Goal: Task Accomplishment & Management: Manage account settings

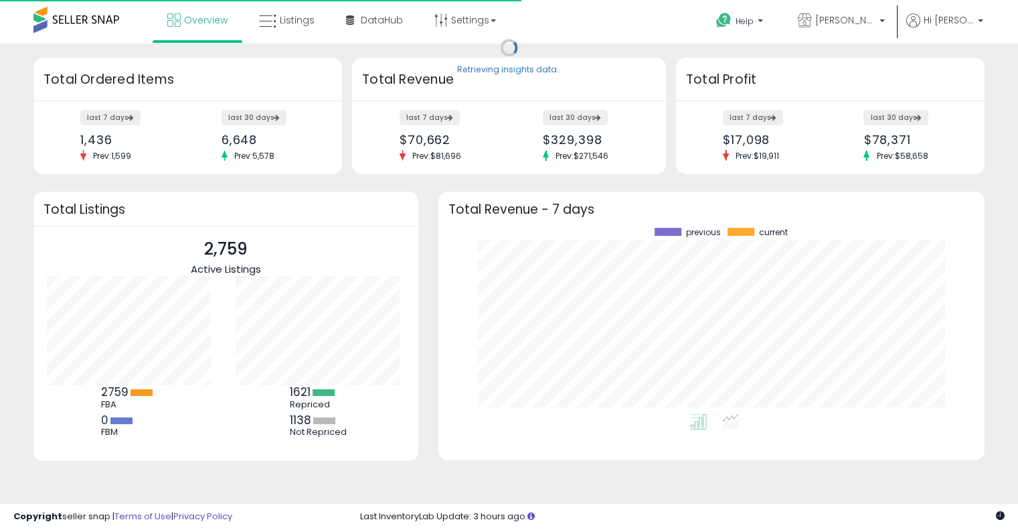
scroll to position [185, 519]
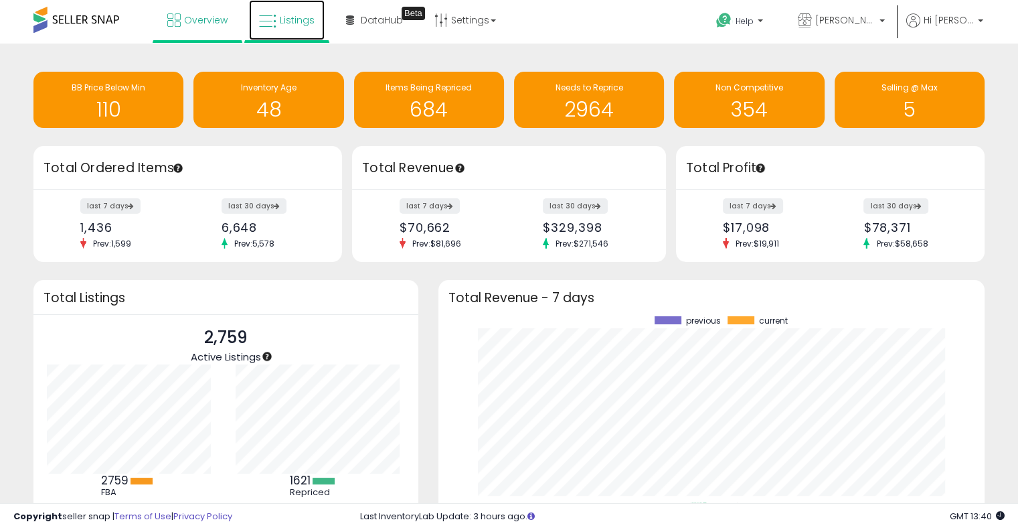
click at [289, 23] on span "Listings" at bounding box center [297, 19] width 35 height 13
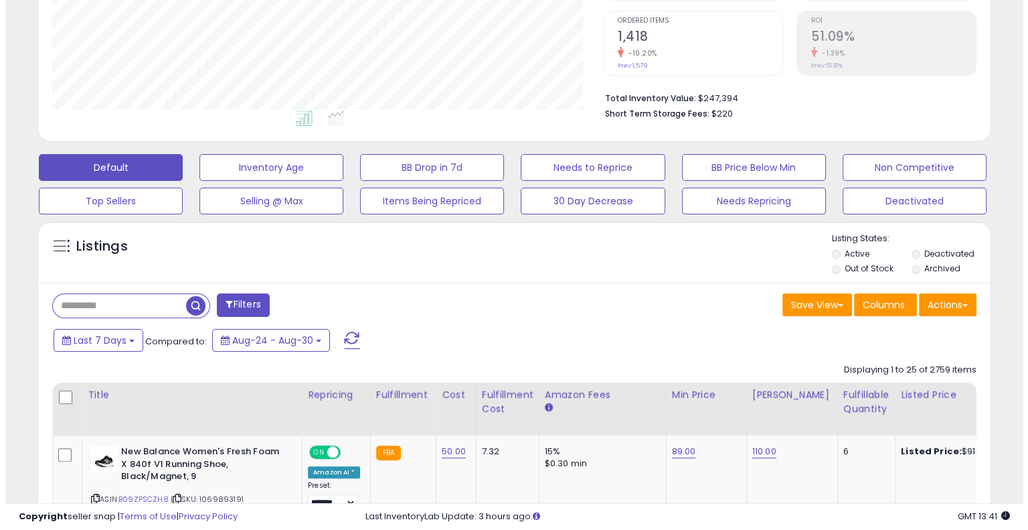
scroll to position [274, 550]
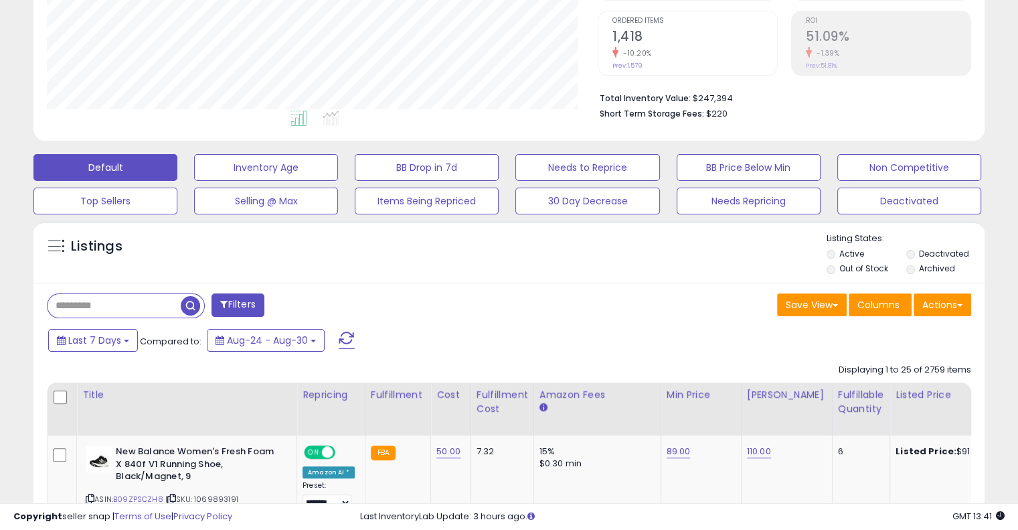
click at [118, 299] on input "text" at bounding box center [114, 305] width 133 height 23
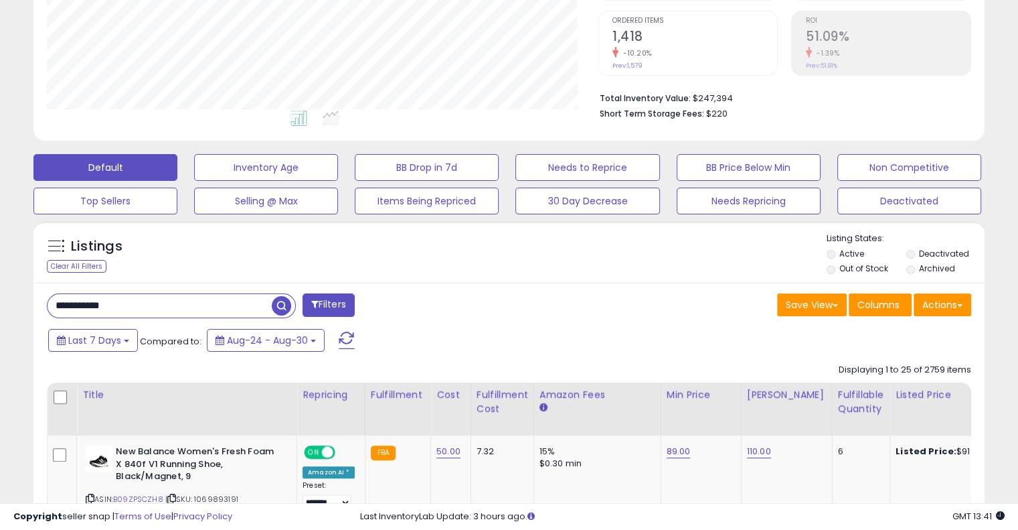
type input "**********"
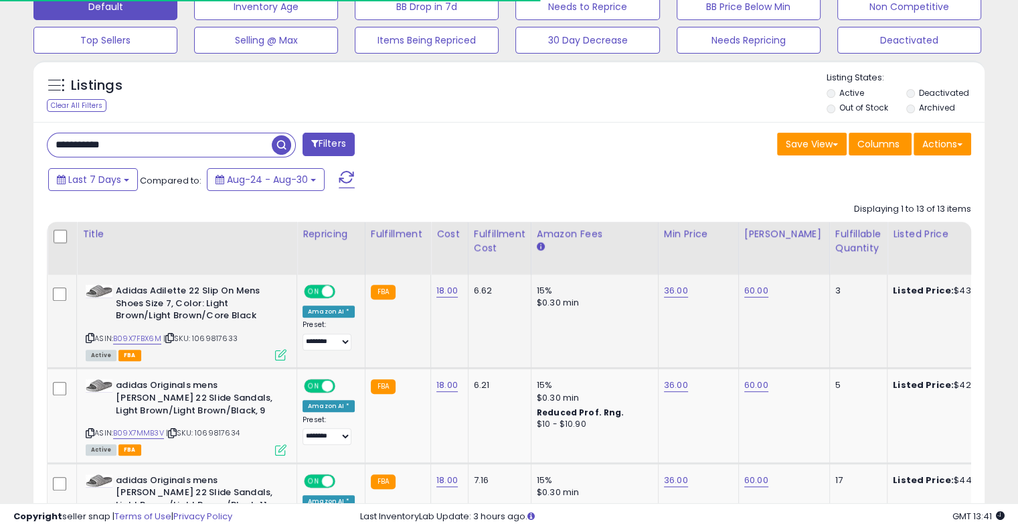
scroll to position [469, 0]
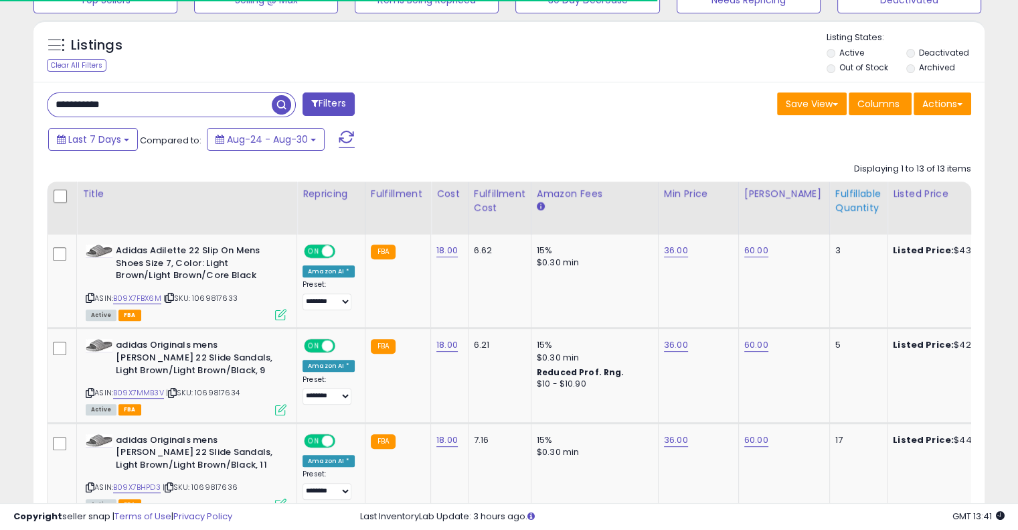
click at [837, 199] on div "Fulfillable Quantity" at bounding box center [858, 201] width 46 height 28
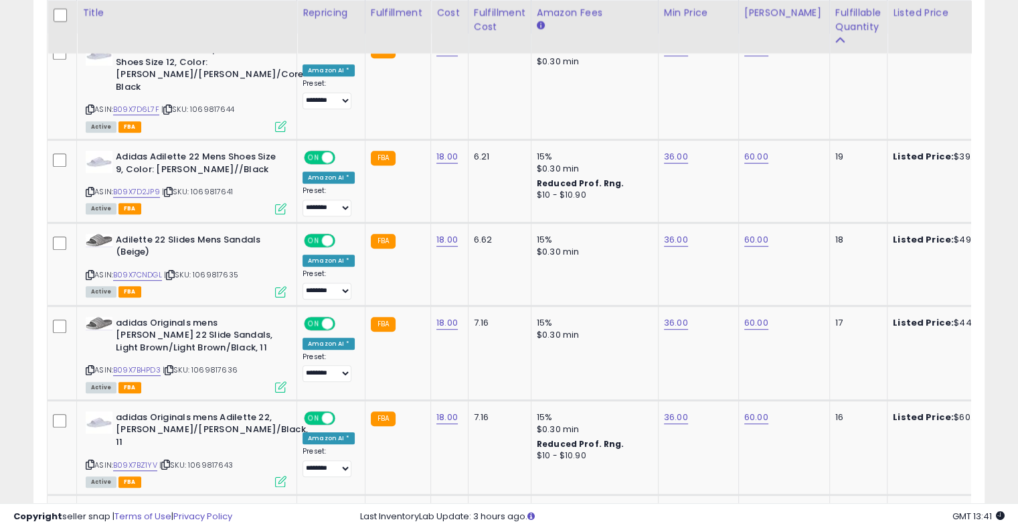
scroll to position [0, 0]
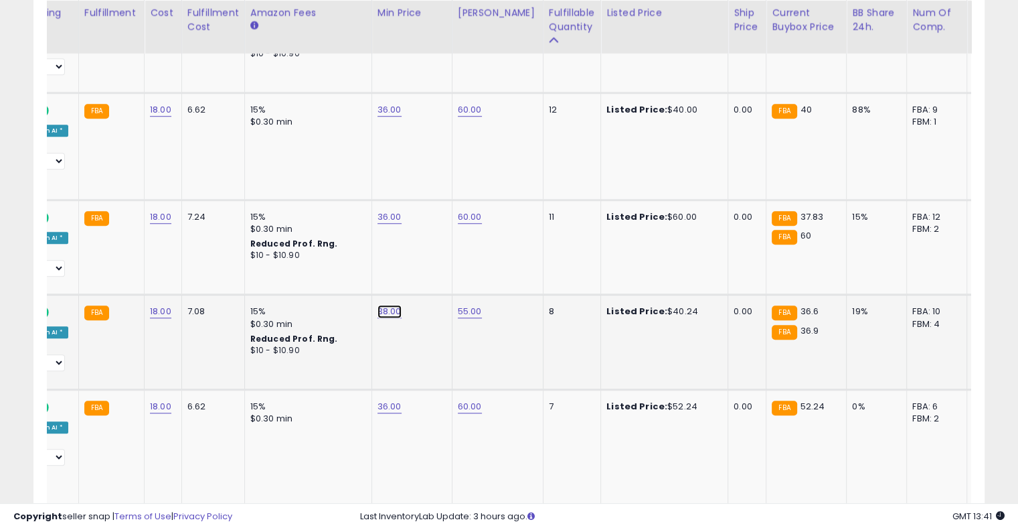
click at [386, 305] on link "38.00" at bounding box center [390, 311] width 24 height 13
drag, startPoint x: 355, startPoint y: 244, endPoint x: 300, endPoint y: 250, distance: 56.0
click at [300, 250] on input "*****" at bounding box center [344, 251] width 119 height 23
type input "**"
click button "submit" at bounding box center [420, 250] width 23 height 20
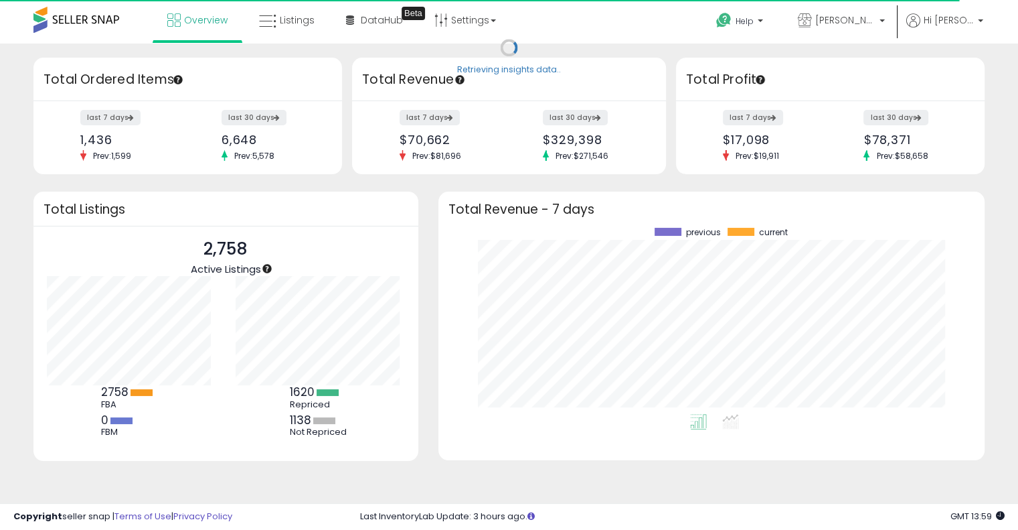
scroll to position [185, 519]
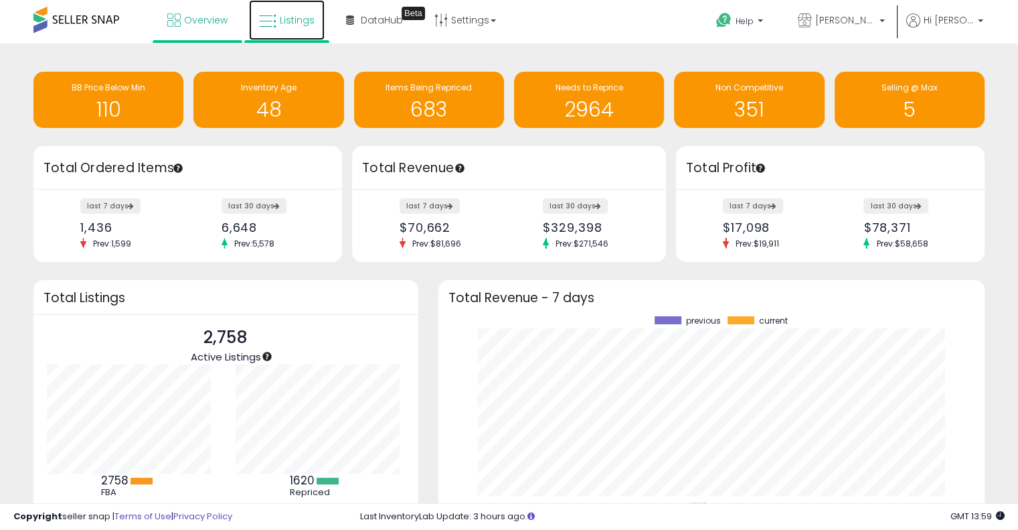
click at [282, 26] on link "Listings" at bounding box center [287, 20] width 76 height 40
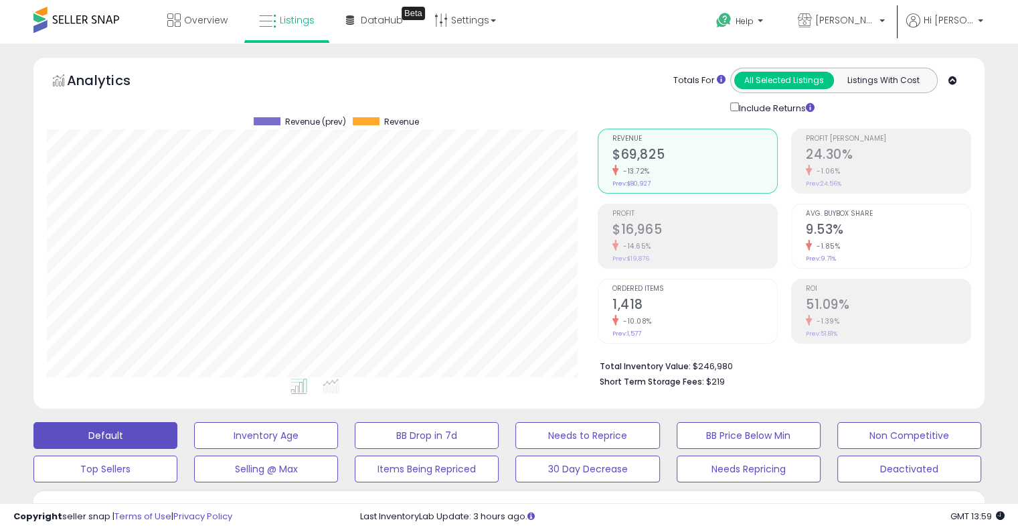
scroll to position [469, 0]
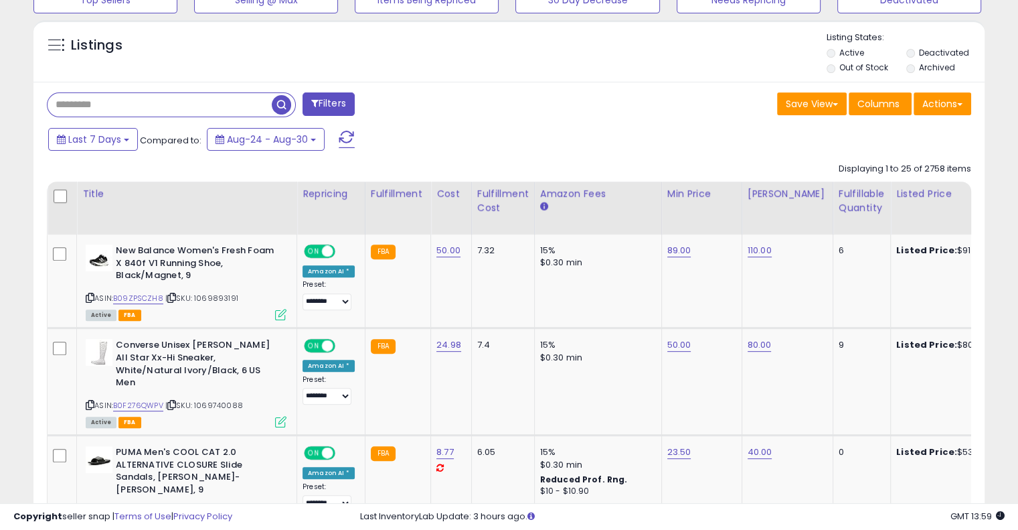
click at [134, 106] on input "text" at bounding box center [160, 104] width 224 height 23
type input "**********"
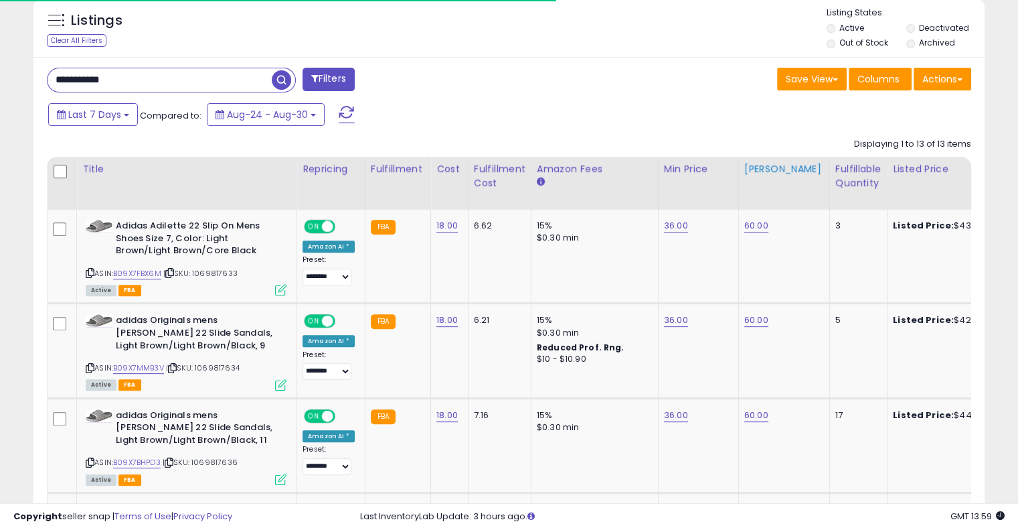
scroll to position [501, 0]
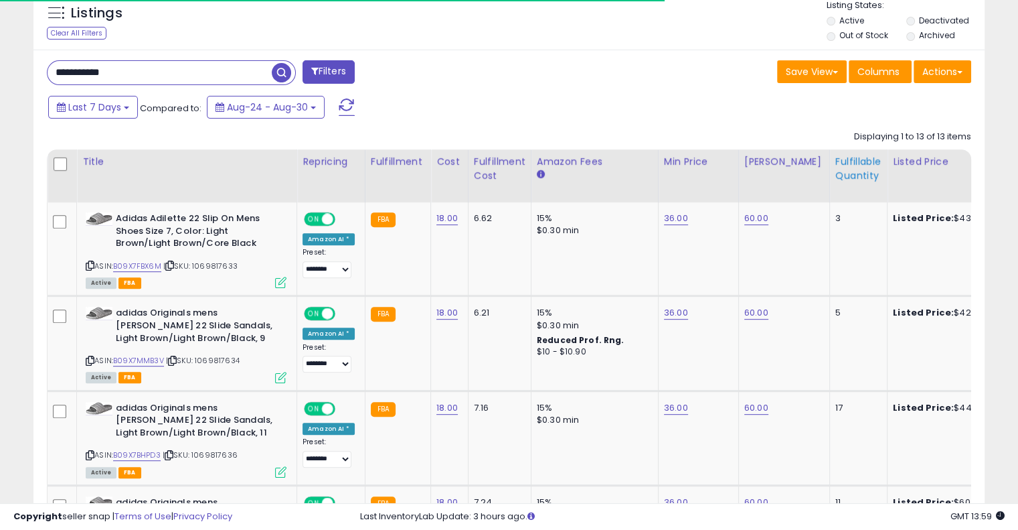
click at [852, 161] on div "Fulfillable Quantity" at bounding box center [858, 169] width 46 height 28
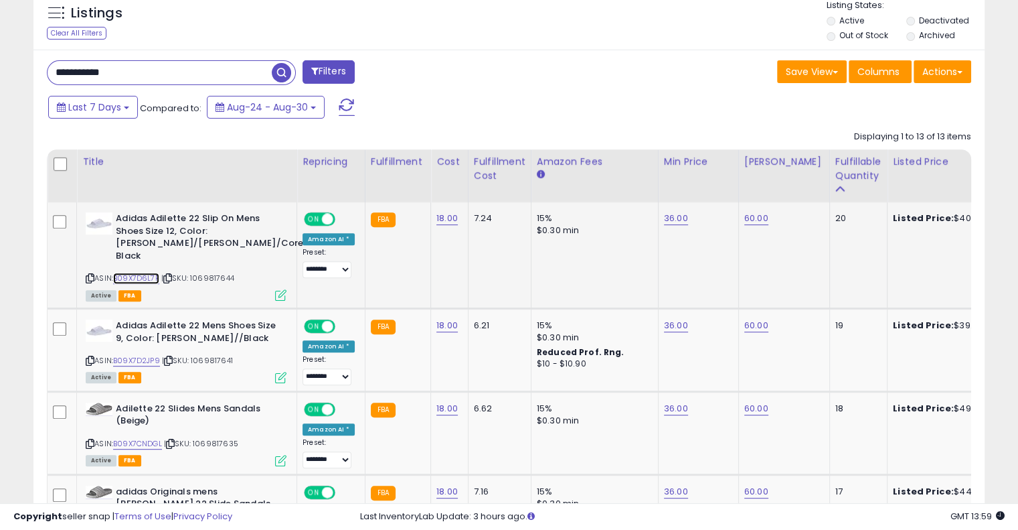
click at [145, 272] on link "B09X7D6L7F" at bounding box center [136, 277] width 46 height 11
